Goal: Task Accomplishment & Management: Manage account settings

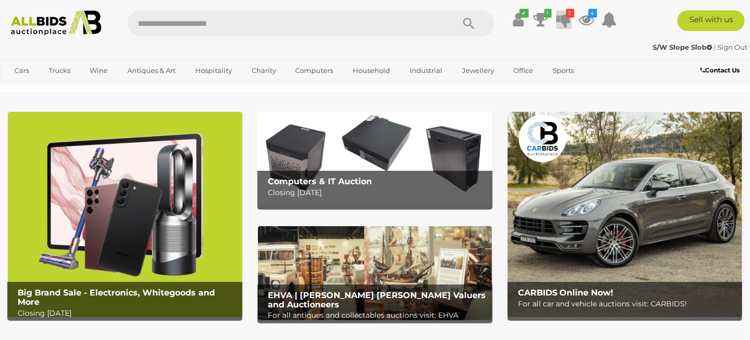
click at [565, 23] on icon at bounding box center [564, 19] width 14 height 19
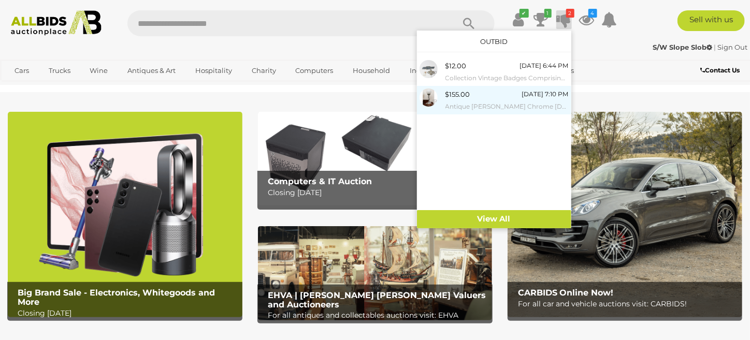
click at [479, 101] on small "Antique [PERSON_NAME] Chrome [DEMOGRAPHIC_DATA] Lamp with Glass Shade and Woode…" at bounding box center [506, 106] width 123 height 11
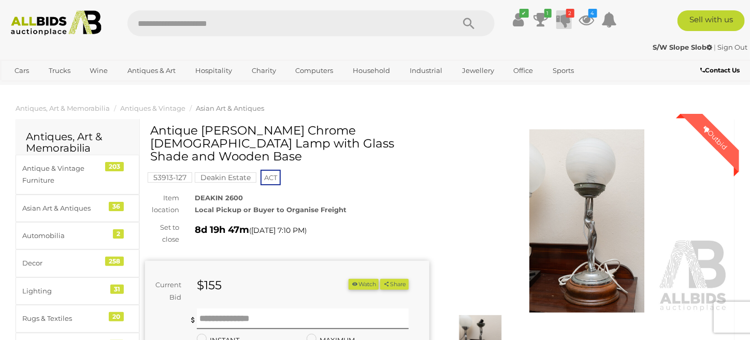
click at [560, 18] on icon at bounding box center [564, 19] width 14 height 19
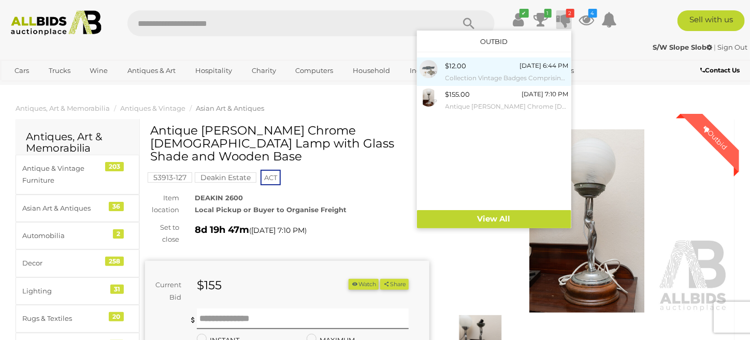
click at [466, 75] on small "Collection Vintage Badges Comprising Chevrolet, Melbourne Olympics 1956 and Bat…" at bounding box center [506, 77] width 123 height 11
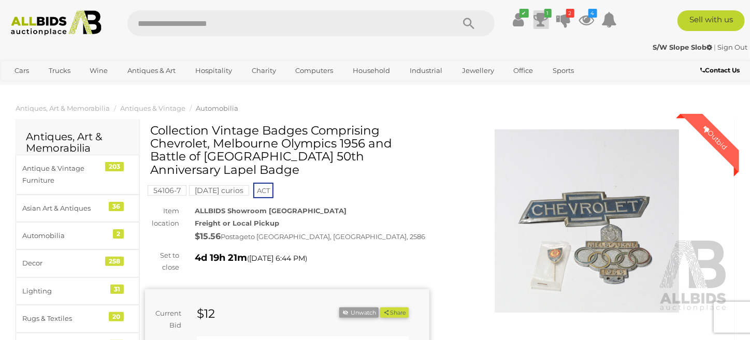
click at [540, 22] on icon at bounding box center [541, 19] width 14 height 19
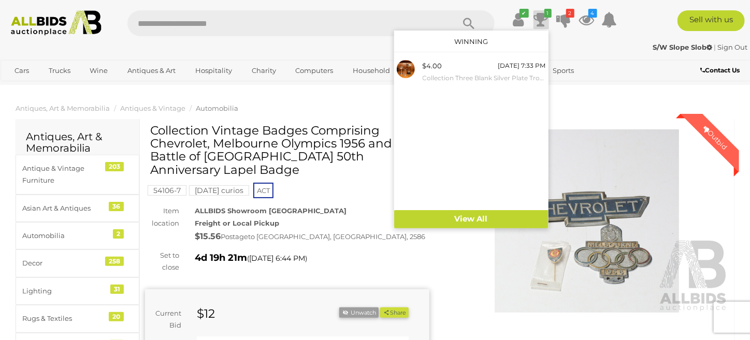
click at [573, 40] on div "S/W Slope Slob | Sign Out S/W Slope Slob | Sign Out" at bounding box center [375, 49] width 750 height 21
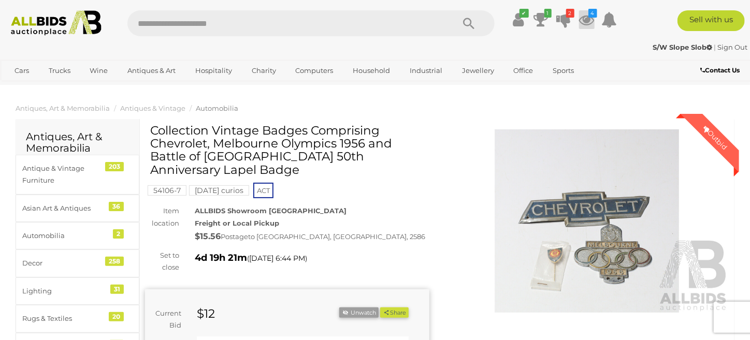
click at [586, 20] on icon at bounding box center [587, 19] width 16 height 19
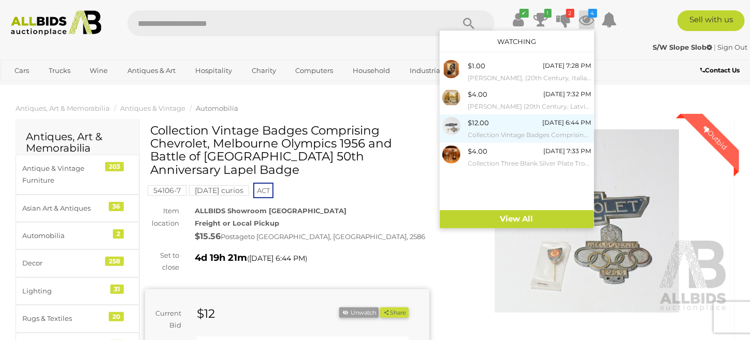
click at [500, 126] on div "$12.00 Friday 6:44 PM Collection Vintage Badges Comprising Chevrolet, Melbourne…" at bounding box center [529, 128] width 123 height 23
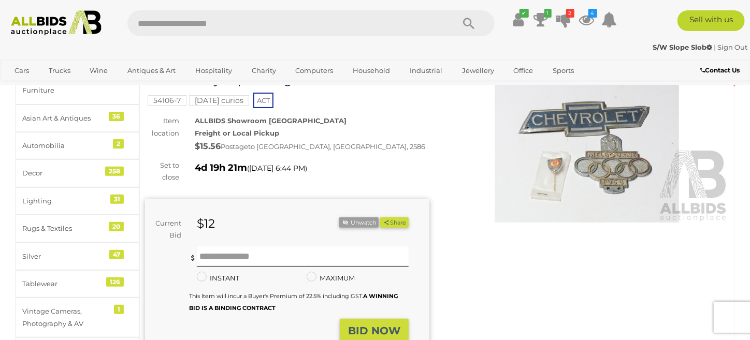
scroll to position [104, 0]
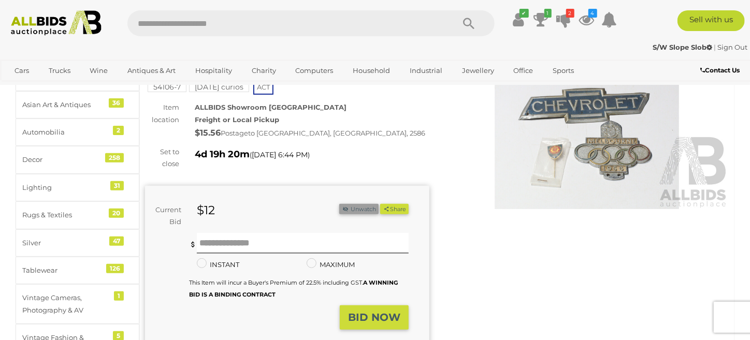
click at [360, 210] on button "Unwatch" at bounding box center [358, 209] width 39 height 11
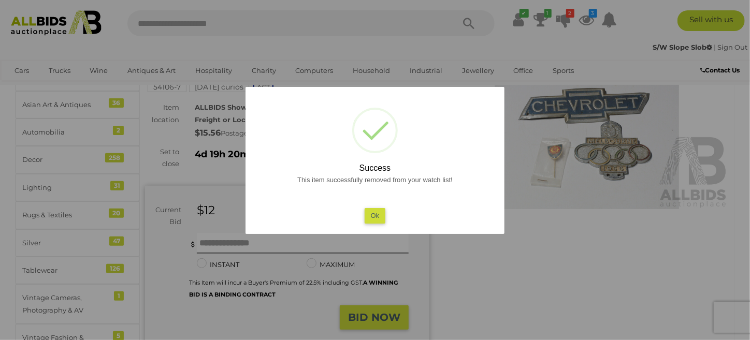
click at [375, 212] on button "Ok" at bounding box center [375, 215] width 21 height 15
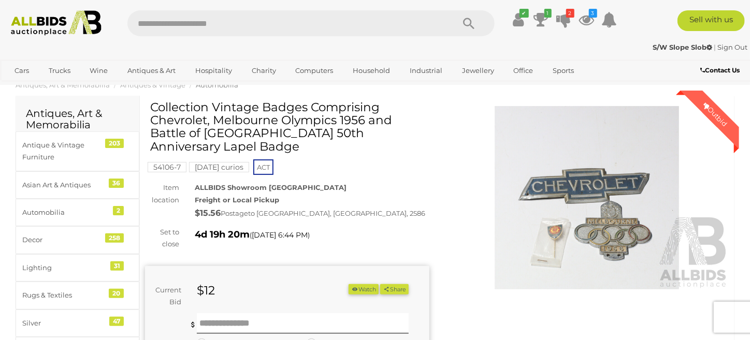
scroll to position [0, 0]
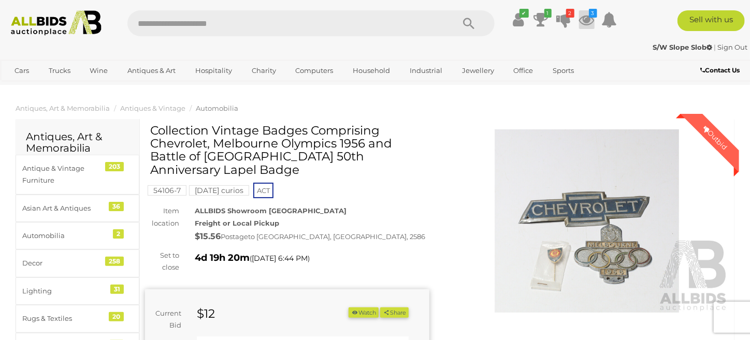
click at [587, 17] on icon at bounding box center [587, 19] width 16 height 19
